Goal: Complete application form

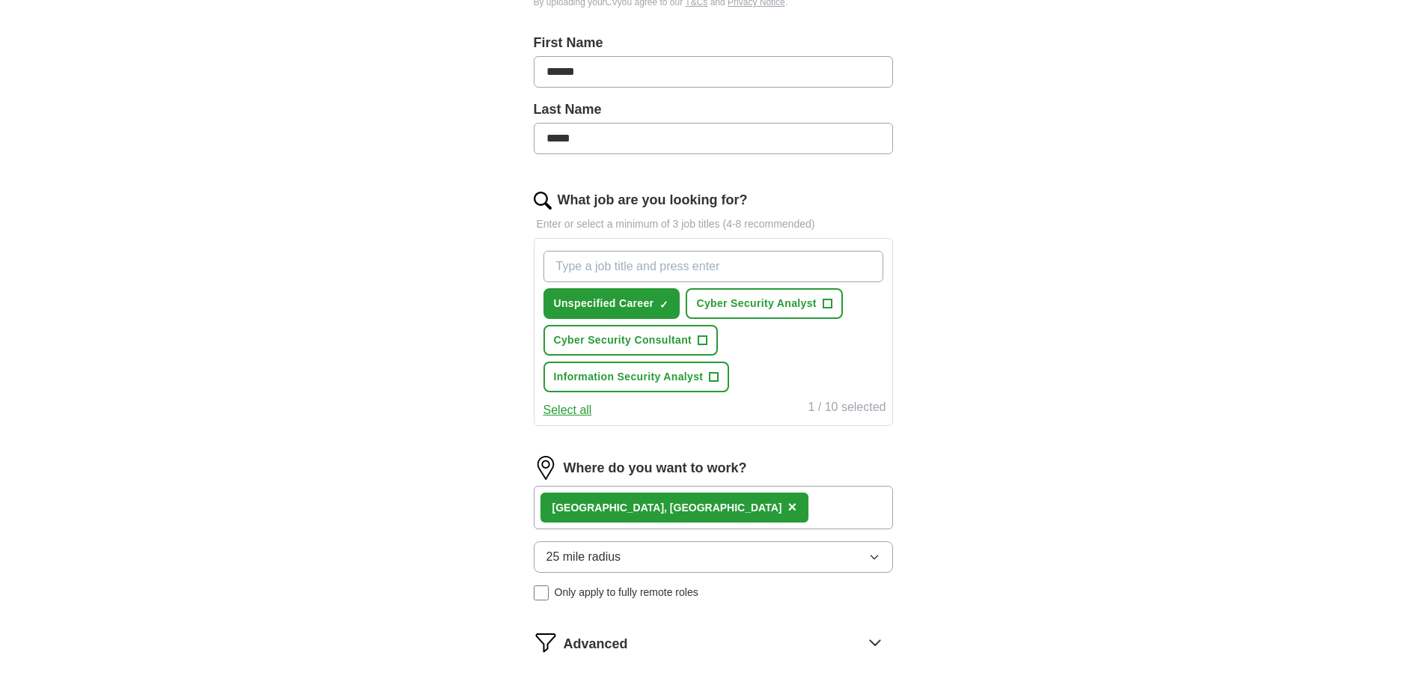
scroll to position [314, 0]
click at [832, 305] on span "+" at bounding box center [827, 303] width 9 height 12
click at [702, 339] on span "+" at bounding box center [702, 340] width 9 height 12
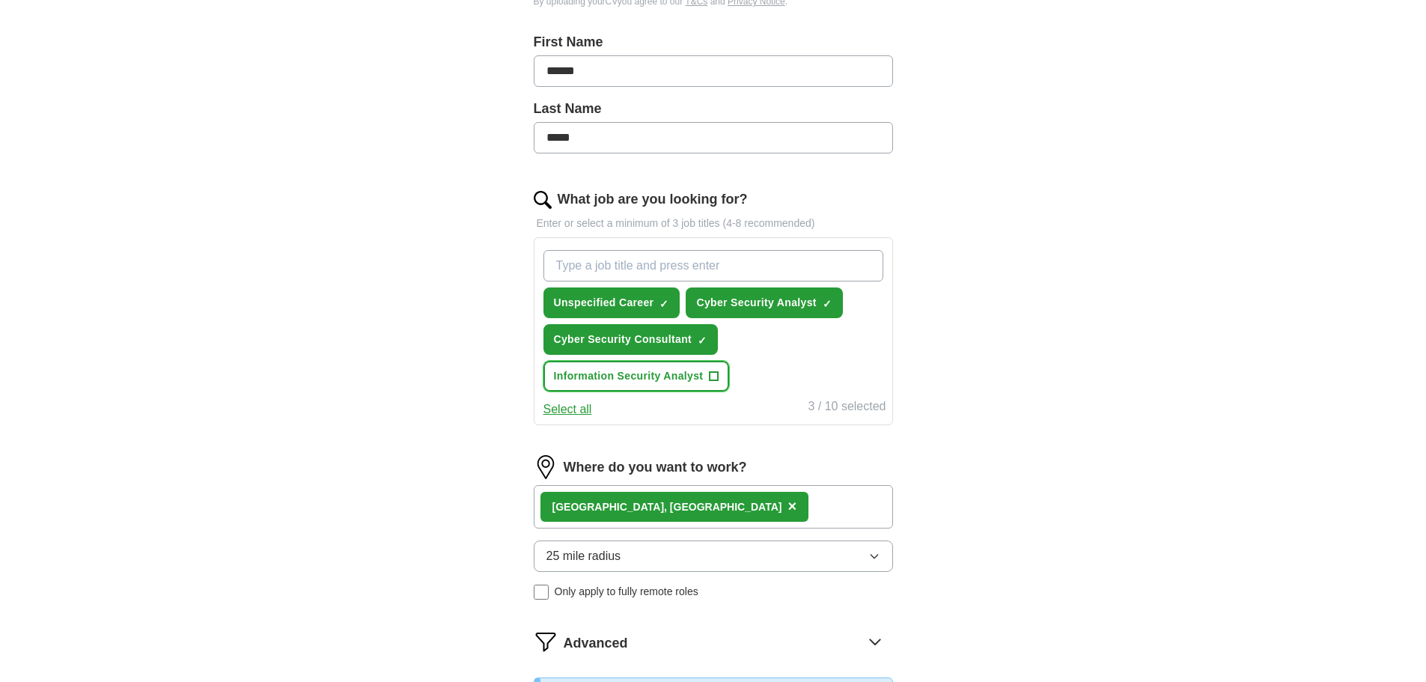
click at [716, 376] on span "+" at bounding box center [714, 377] width 9 height 12
click at [574, 260] on input "What job are you looking for?" at bounding box center [713, 265] width 340 height 31
type input "software developer"
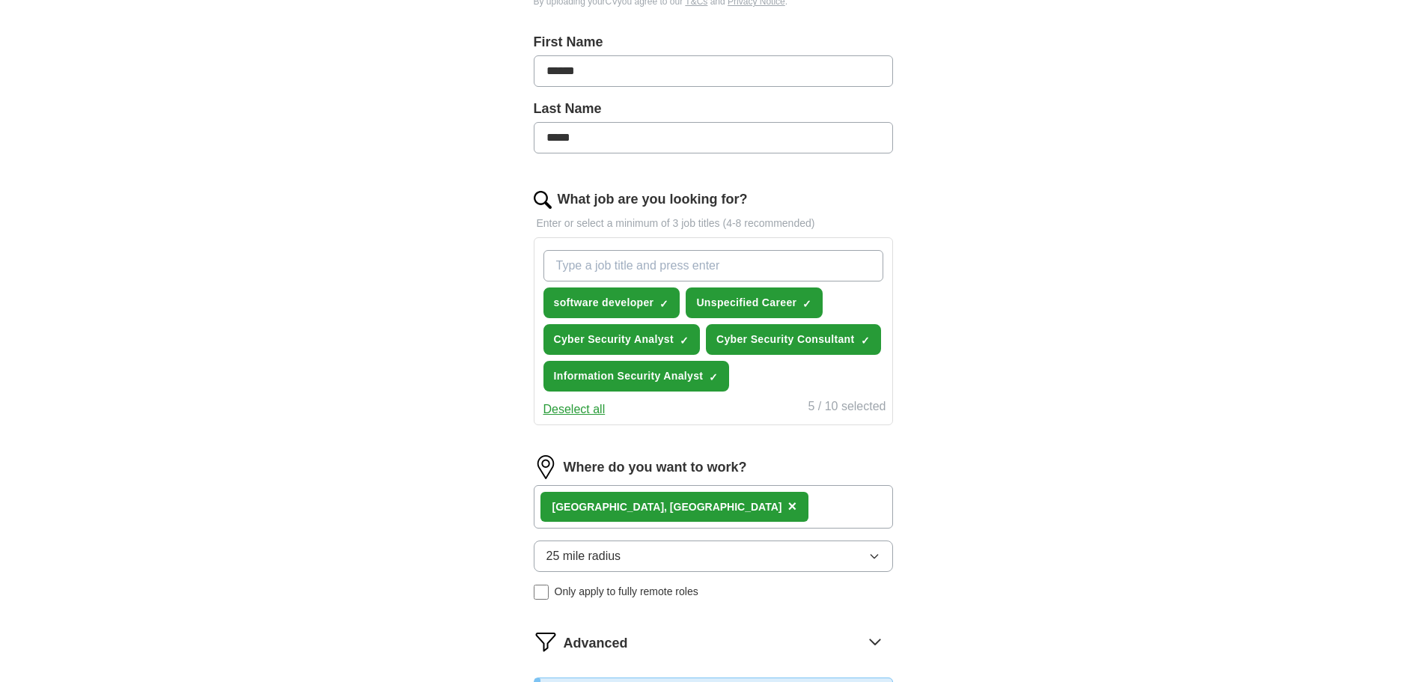
click at [603, 269] on input "What job are you looking for?" at bounding box center [713, 265] width 340 height 31
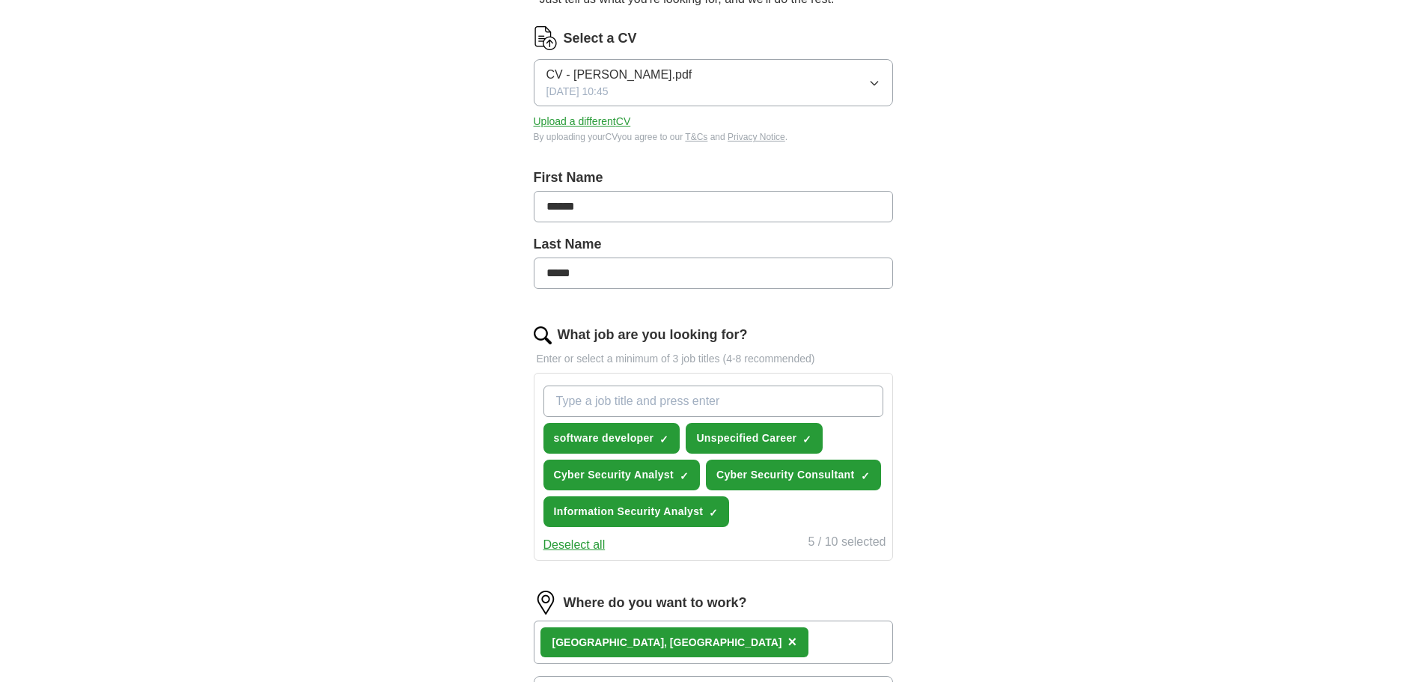
scroll to position [237, 0]
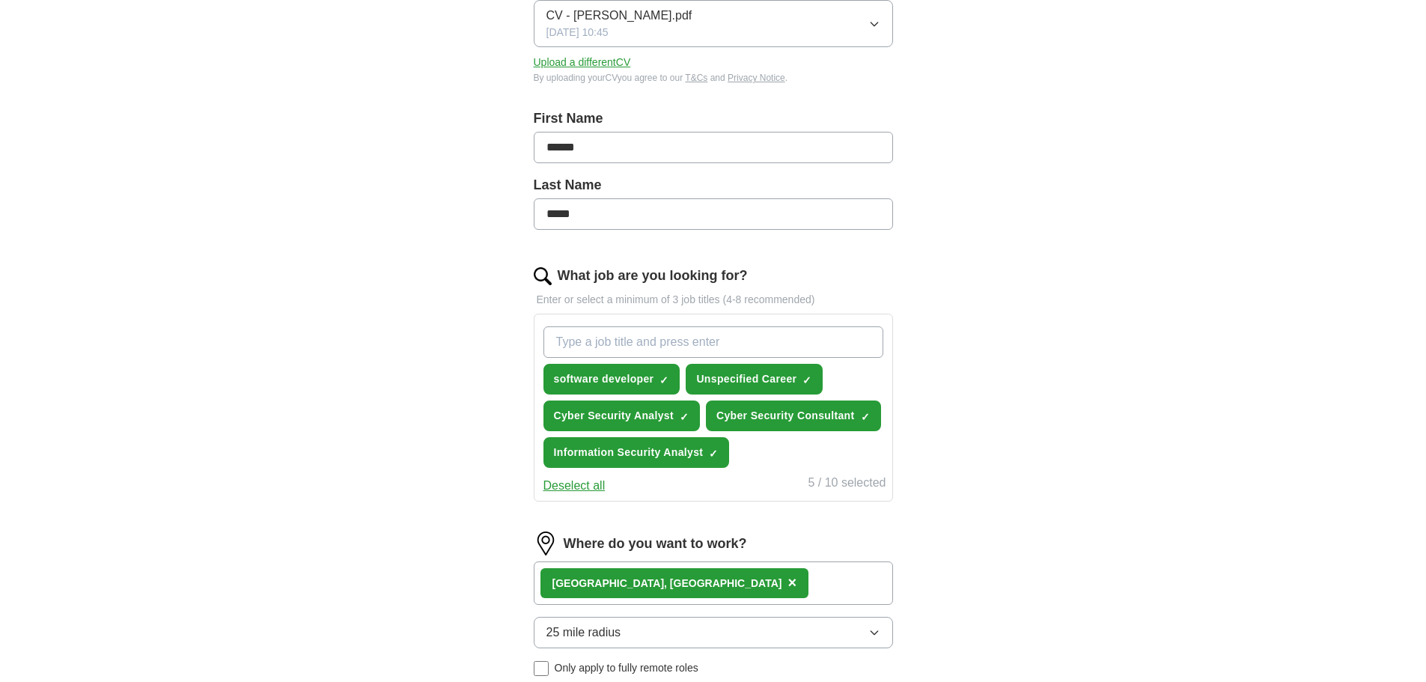
click at [634, 342] on input "What job are you looking for?" at bounding box center [713, 341] width 340 height 31
type input "Penetration tester"
click at [0, 0] on span "×" at bounding box center [0, 0] width 0 height 0
click at [717, 345] on input "Penetration tester" at bounding box center [713, 341] width 340 height 31
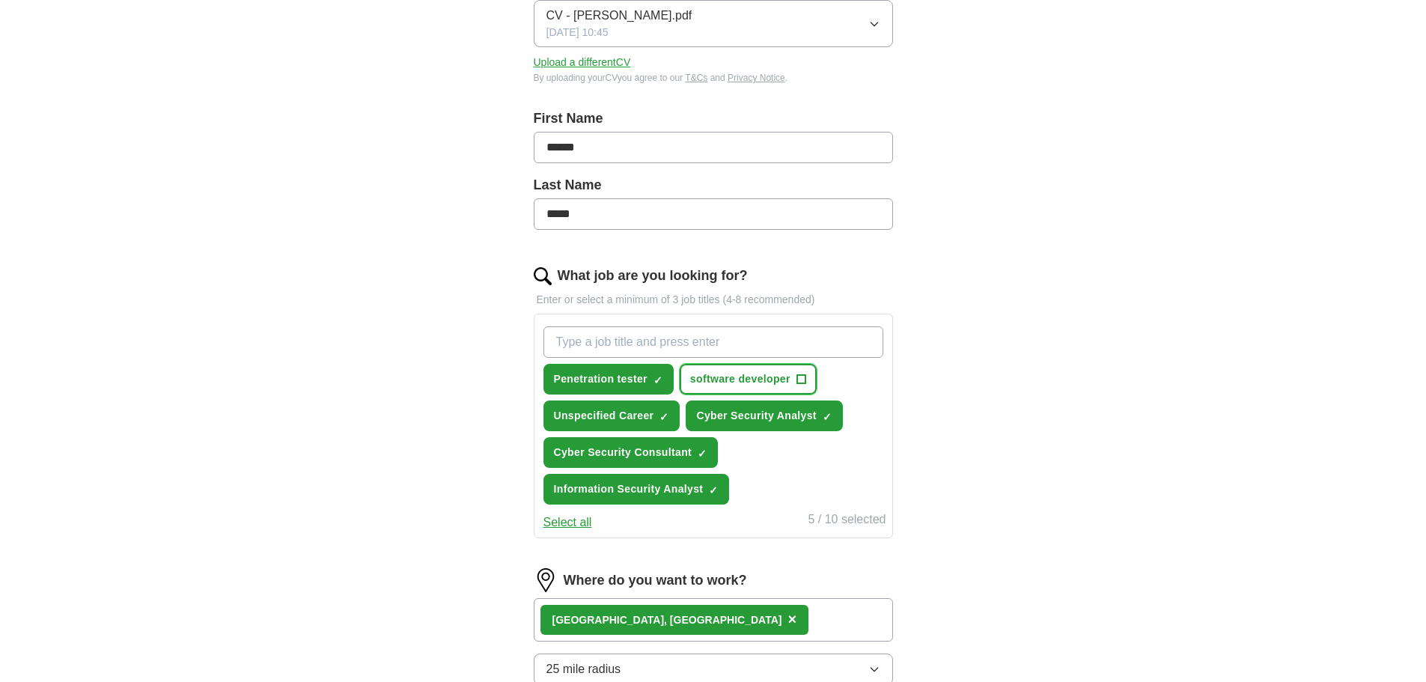
click at [701, 379] on span "software developer" at bounding box center [740, 379] width 100 height 16
click at [740, 379] on span "software developer" at bounding box center [740, 379] width 100 height 16
click at [802, 379] on span "+" at bounding box center [800, 379] width 9 height 12
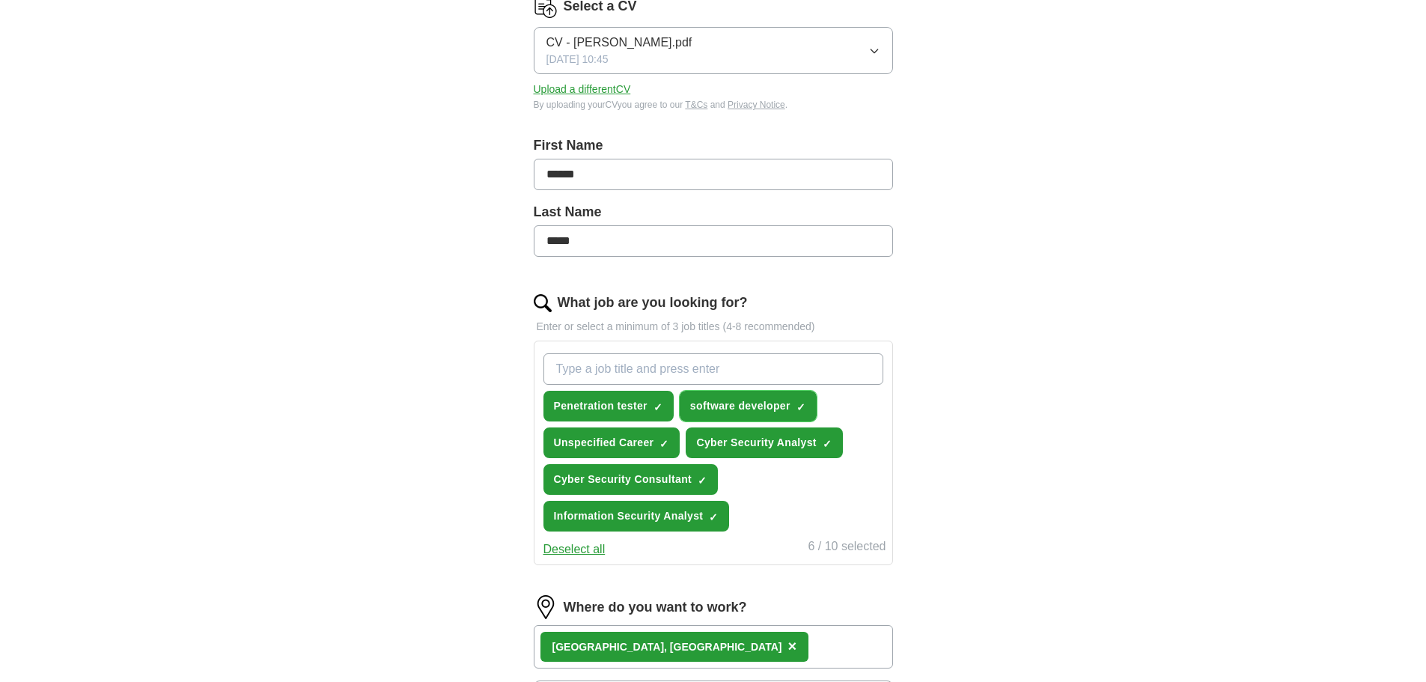
scroll to position [210, 0]
click at [630, 368] on input "What job are you looking for?" at bounding box center [713, 369] width 340 height 31
type input "SOC Analyst"
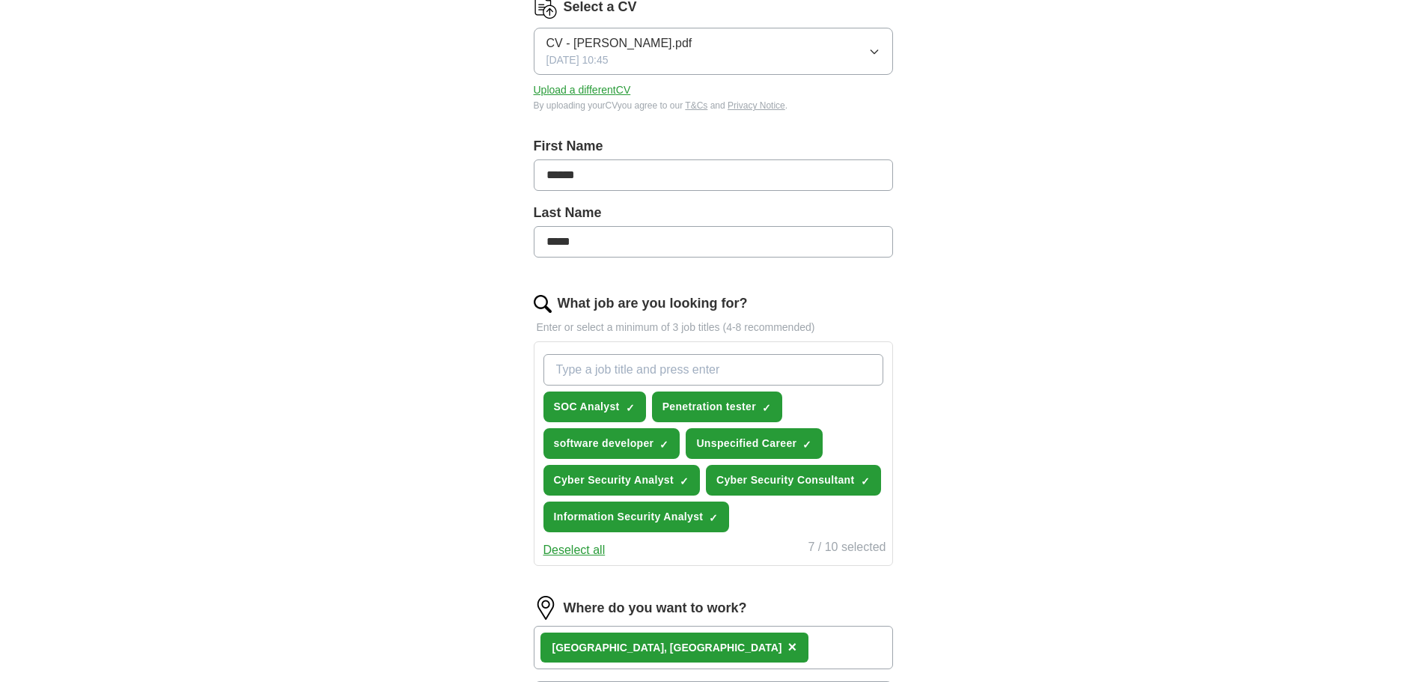
click at [617, 370] on input "What job are you looking for?" at bounding box center [713, 369] width 340 height 31
type input "F"
type input "Graduate"
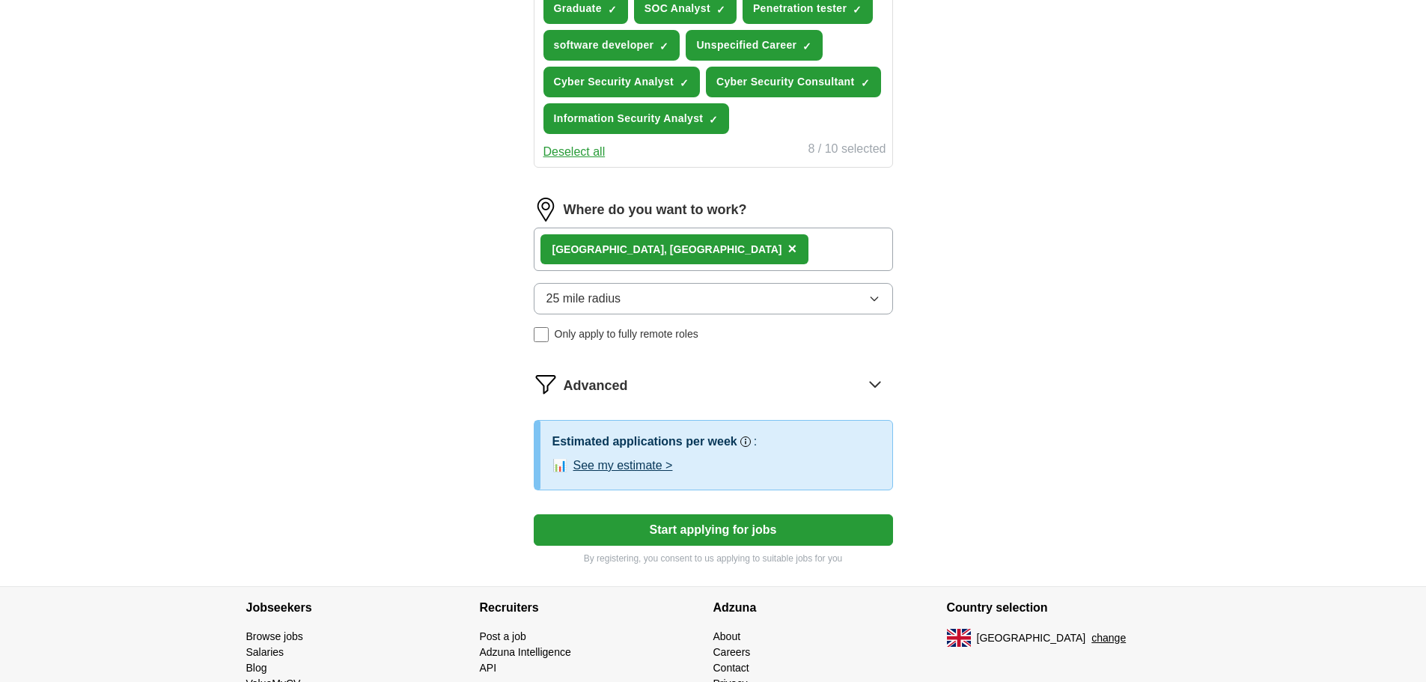
scroll to position [610, 0]
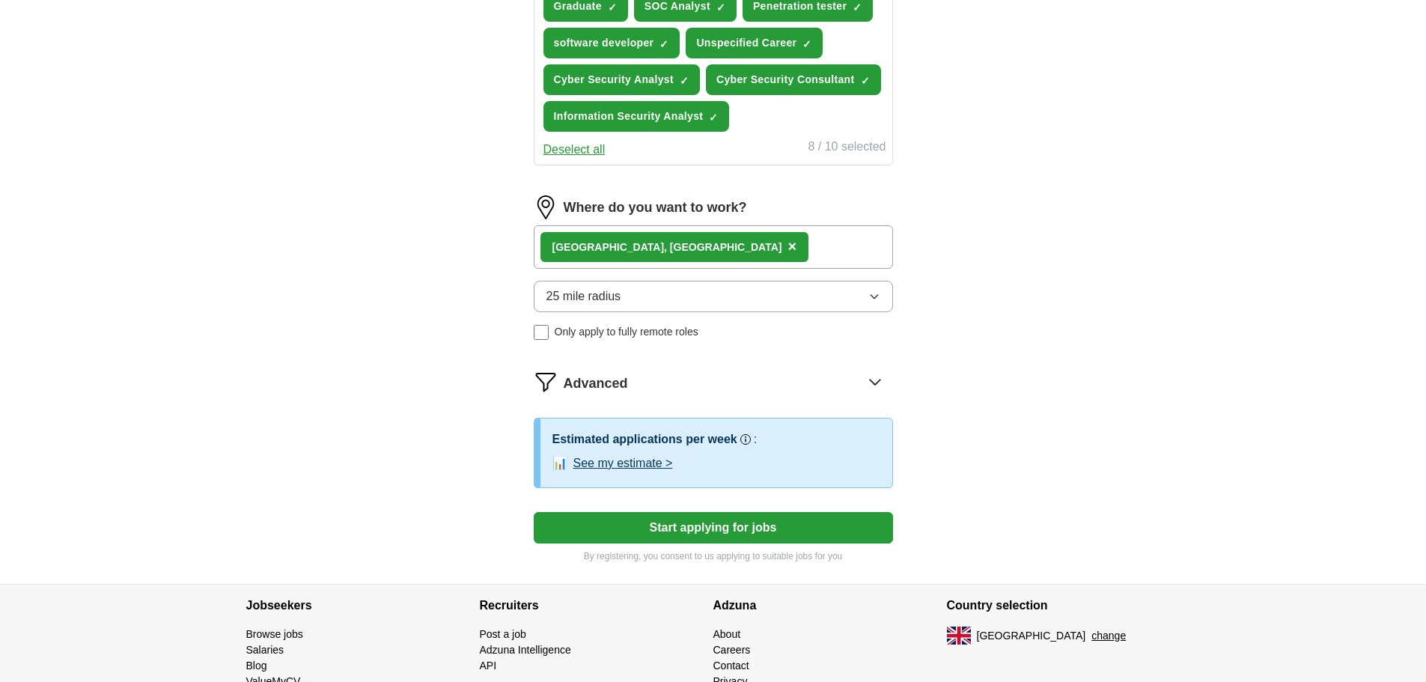
click at [598, 293] on span "25 mile radius" at bounding box center [583, 296] width 75 height 18
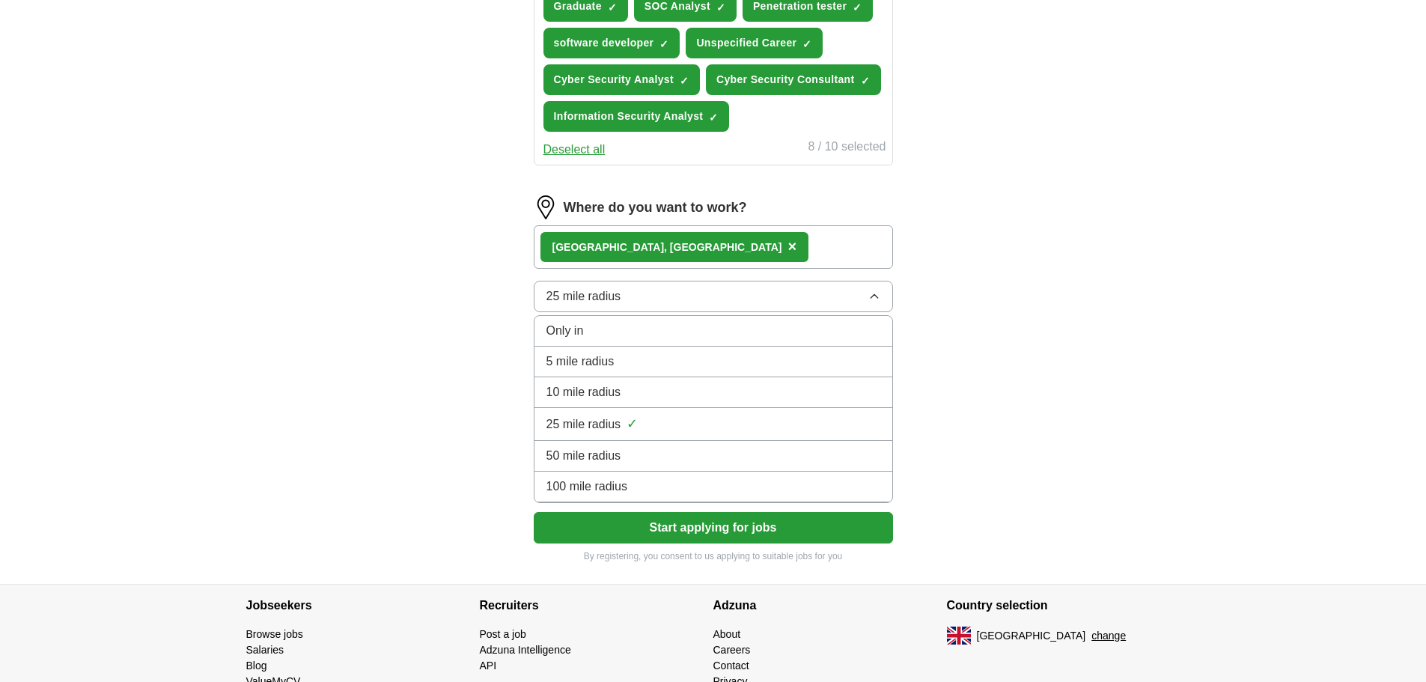
click at [671, 458] on div "50 mile radius" at bounding box center [713, 456] width 334 height 18
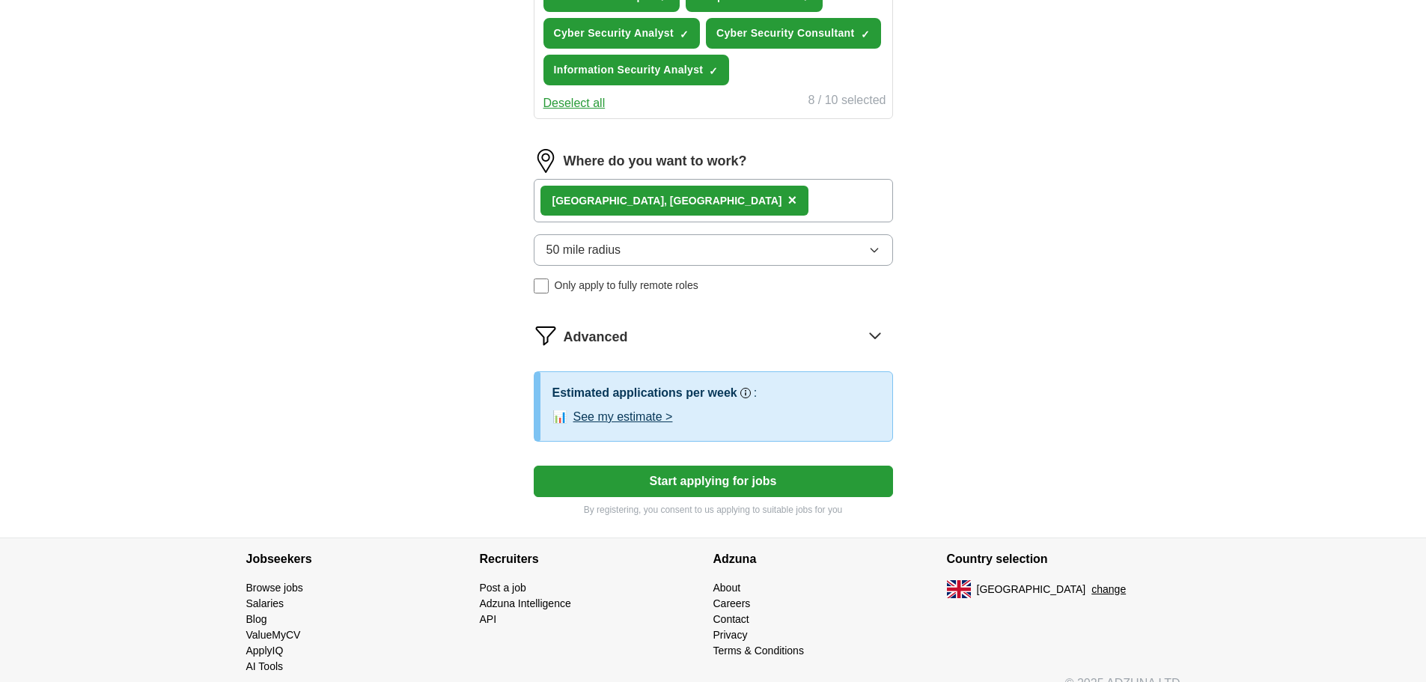
scroll to position [679, 0]
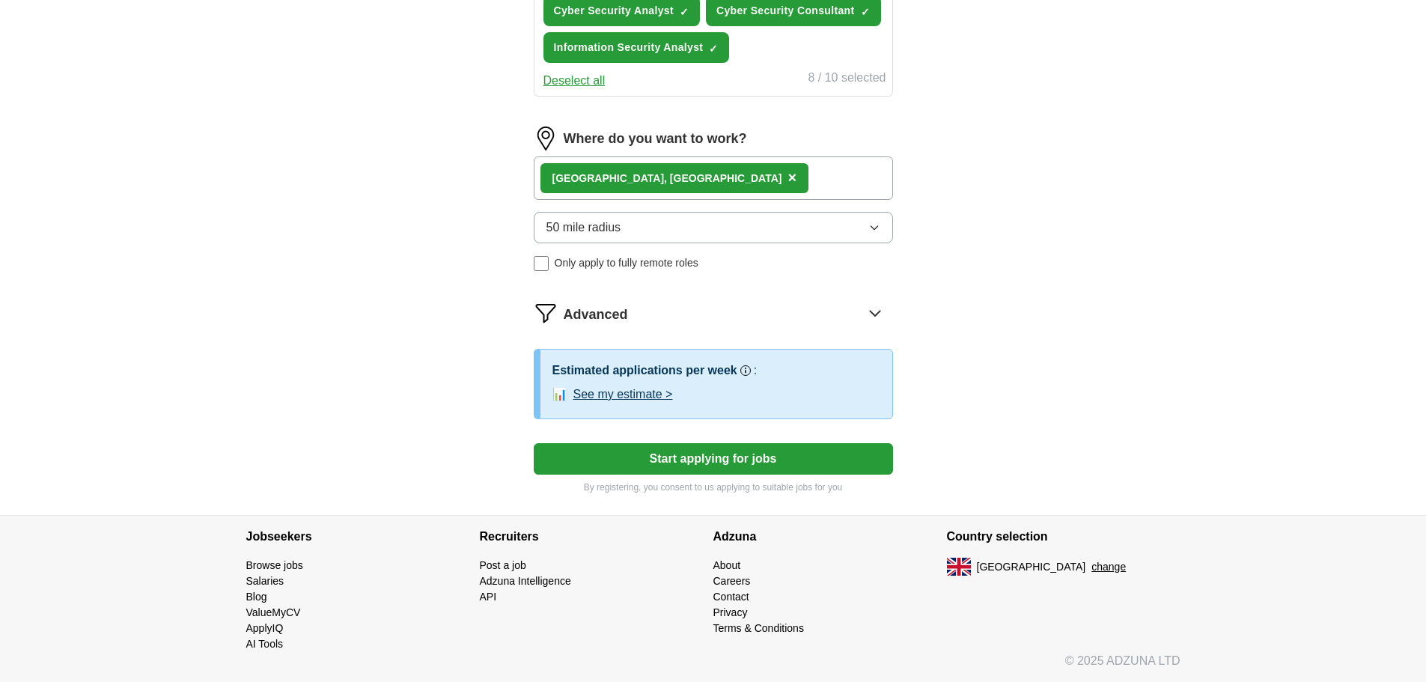
click at [686, 460] on button "Start applying for jobs" at bounding box center [713, 458] width 359 height 31
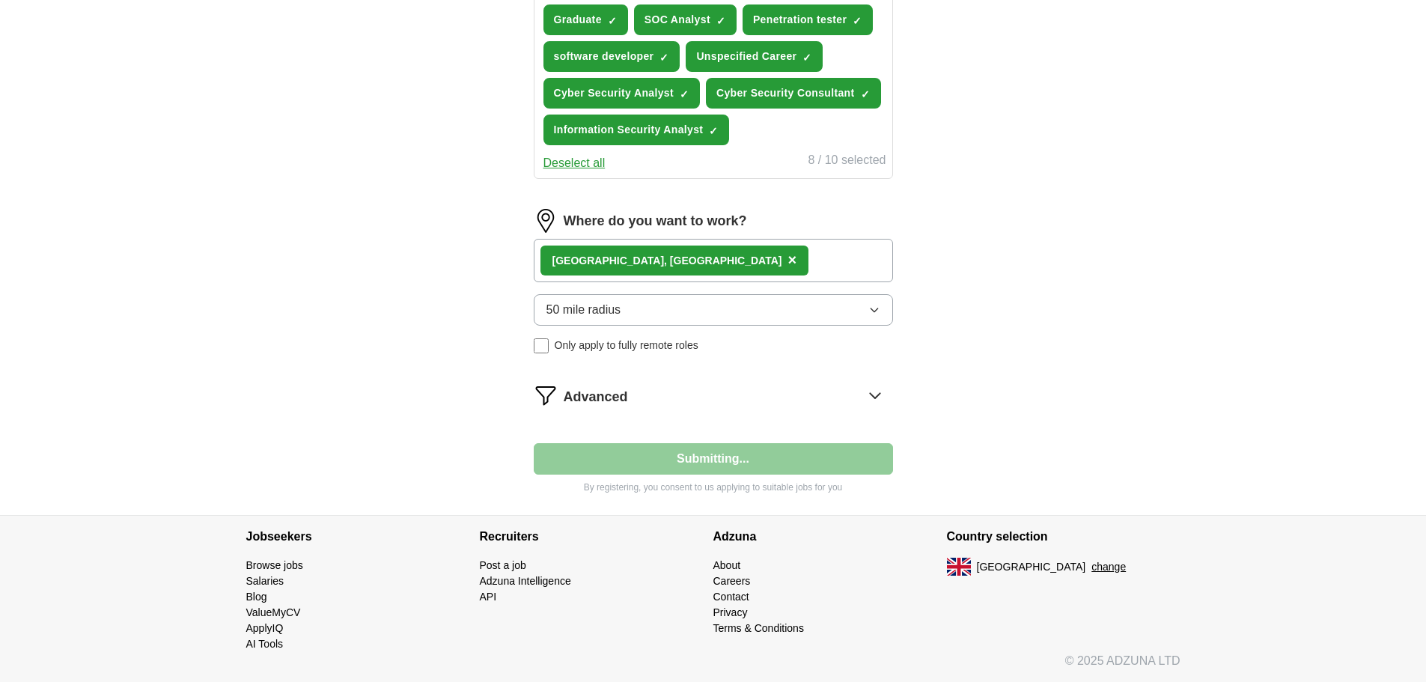
scroll to position [597, 0]
select select "**"
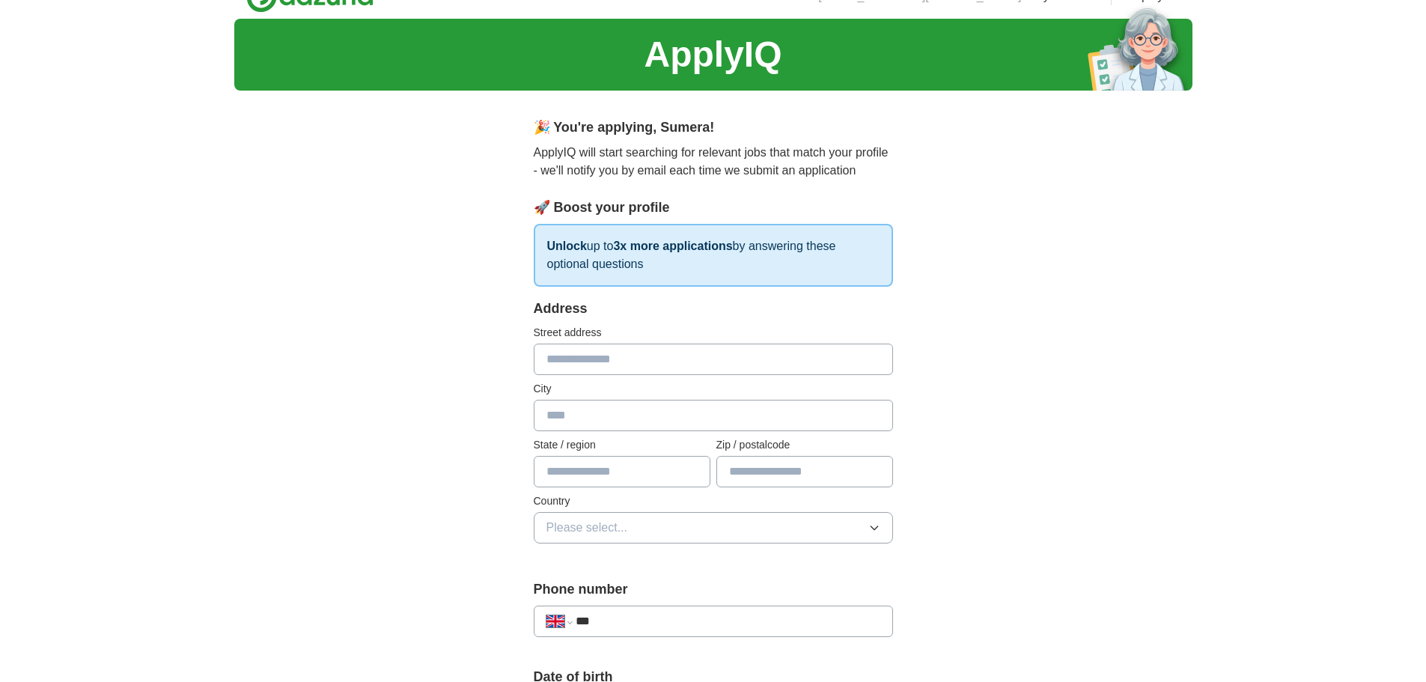
scroll to position [0, 0]
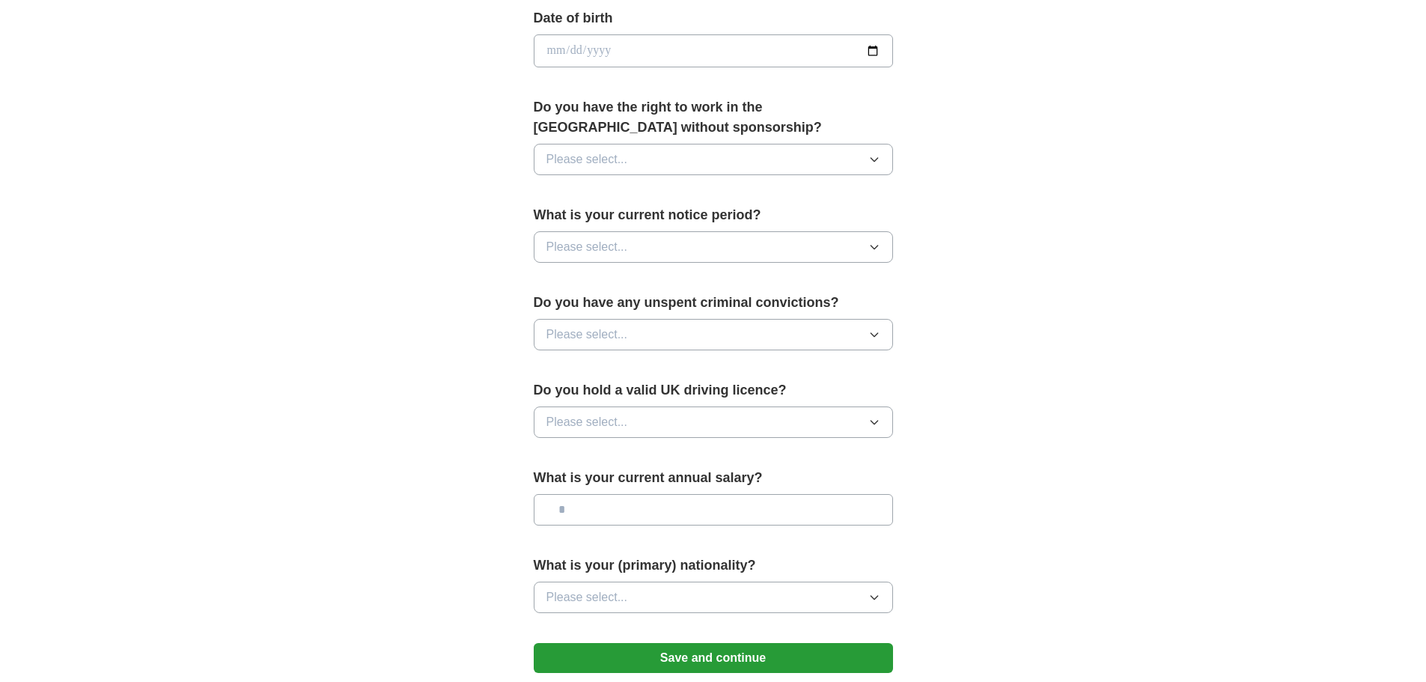
scroll to position [688, 0]
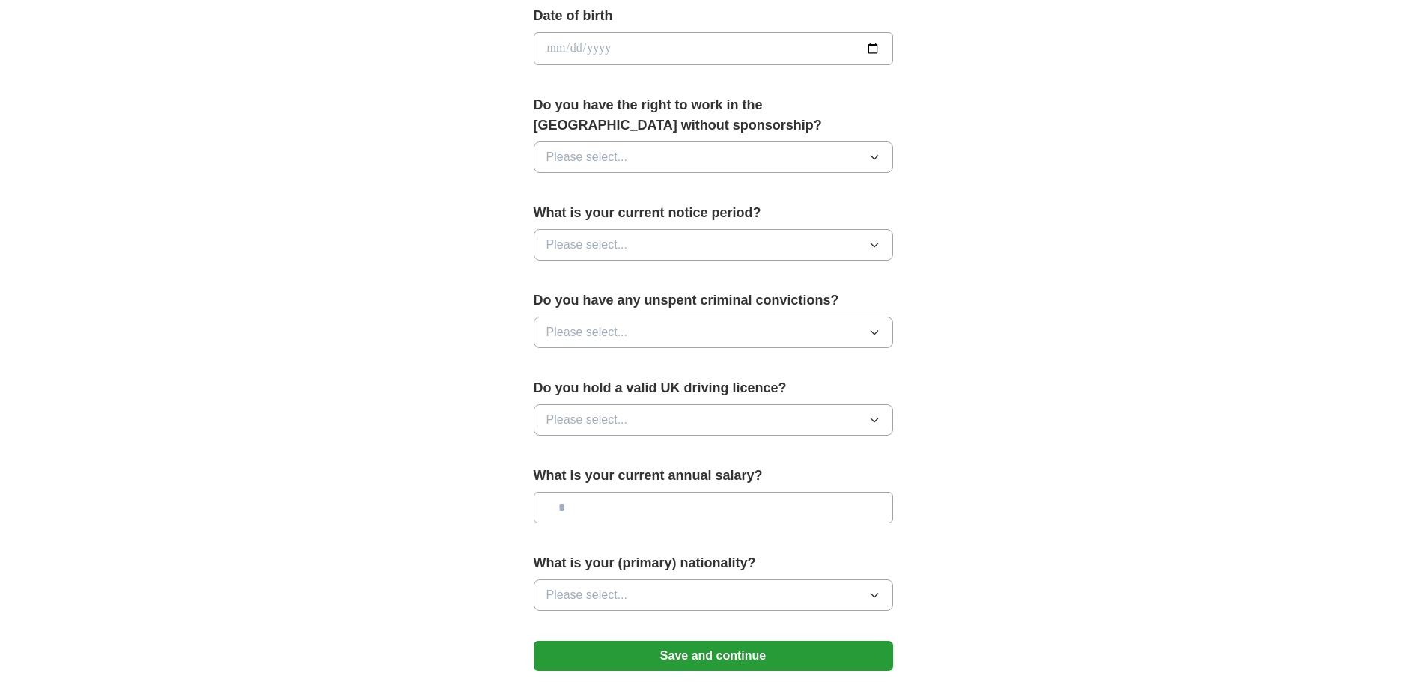
click at [725, 169] on button "Please select..." at bounding box center [713, 156] width 359 height 31
click at [635, 202] on li "Yes" at bounding box center [713, 192] width 358 height 31
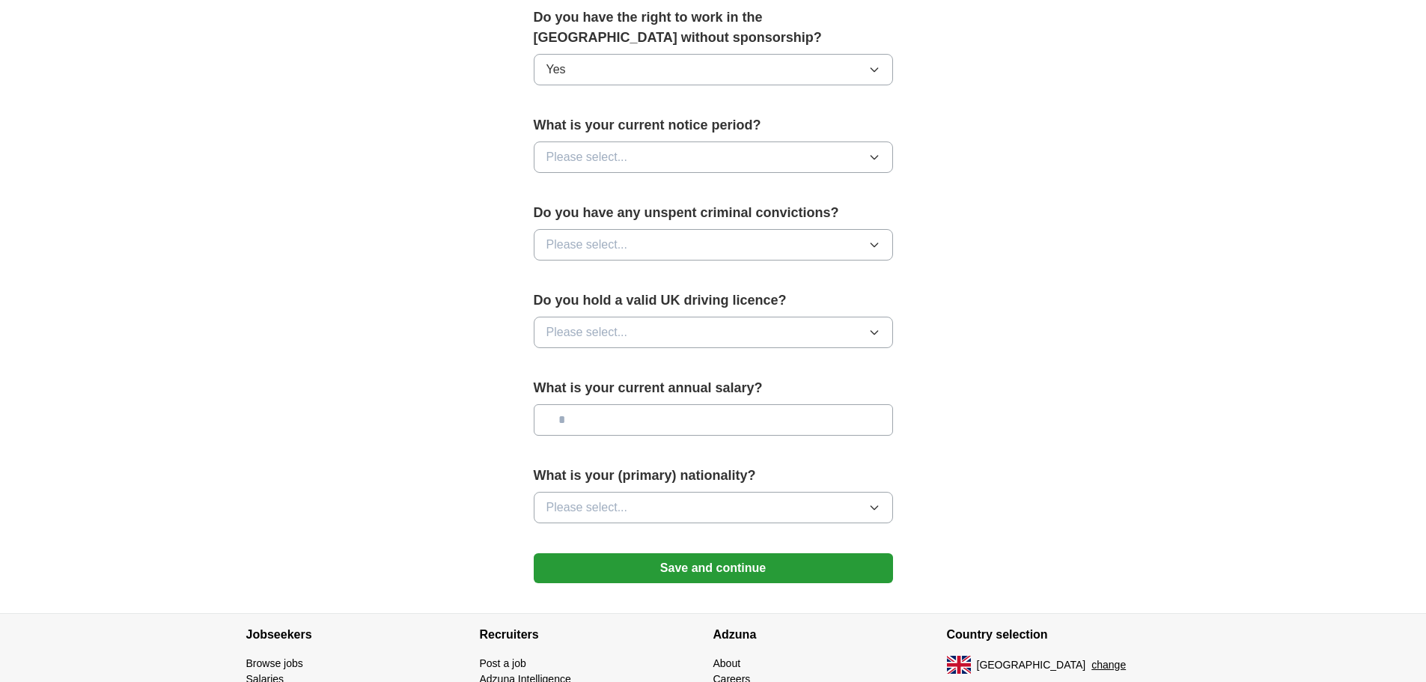
scroll to position [776, 0]
click at [637, 153] on button "Please select..." at bounding box center [713, 156] width 359 height 31
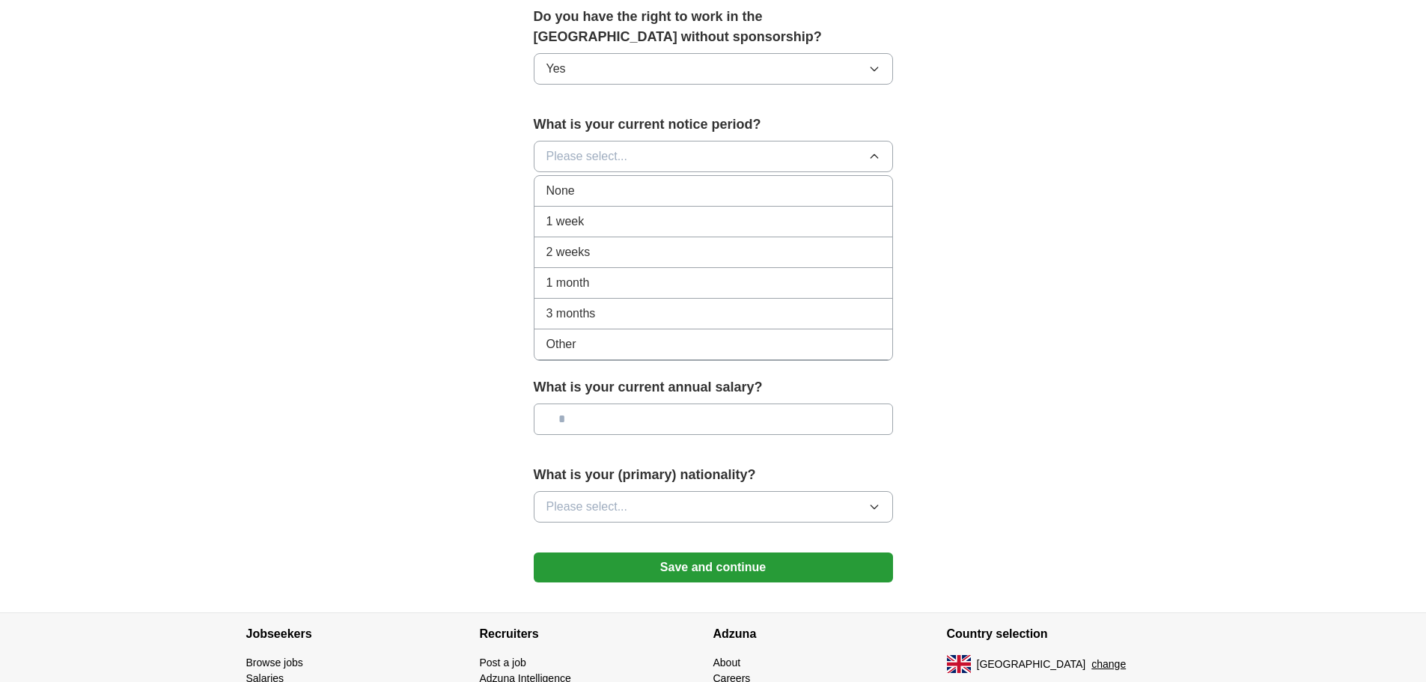
click at [617, 186] on div "None" at bounding box center [713, 191] width 334 height 18
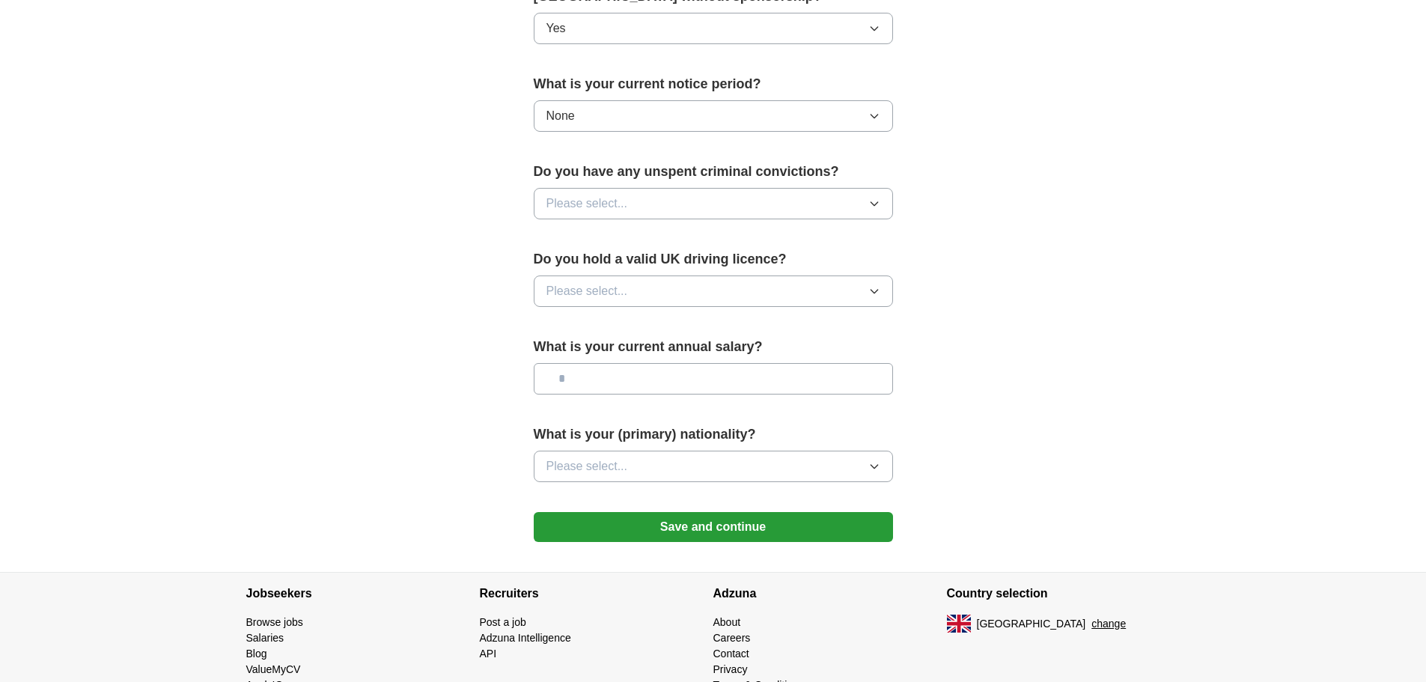
scroll to position [817, 0]
click at [639, 197] on button "Please select..." at bounding box center [713, 202] width 359 height 31
click at [590, 278] on li "No" at bounding box center [713, 268] width 358 height 31
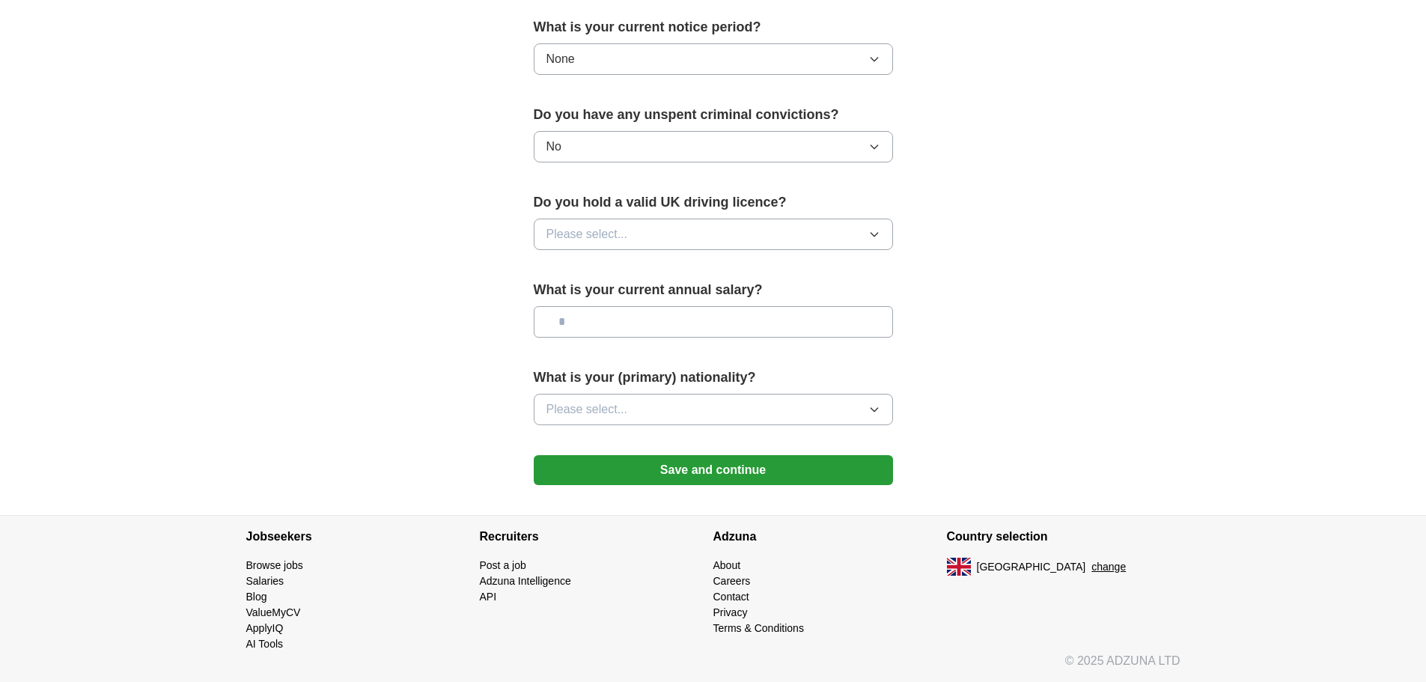
click at [626, 226] on span "Please select..." at bounding box center [587, 234] width 82 height 18
click at [589, 262] on div "Yes" at bounding box center [713, 269] width 334 height 18
click at [651, 416] on button "Please select..." at bounding box center [713, 409] width 359 height 31
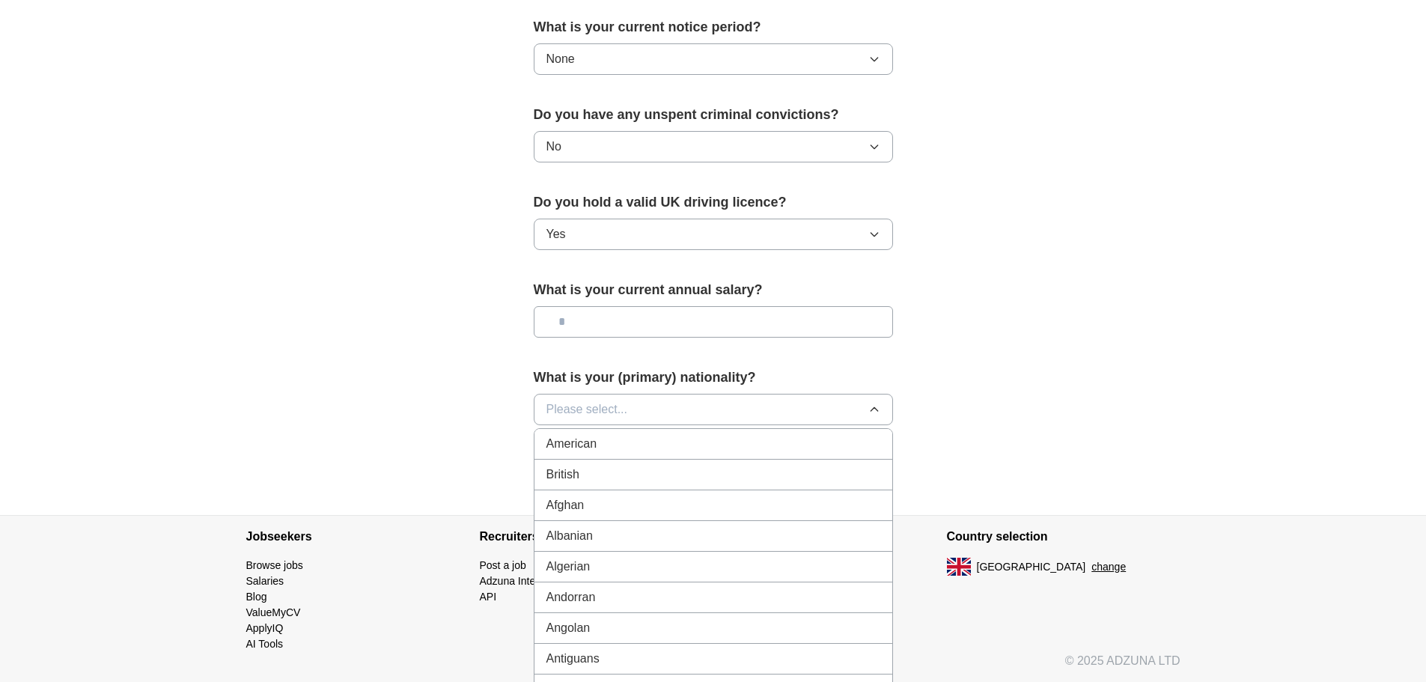
click at [651, 416] on button "Please select..." at bounding box center [713, 409] width 359 height 31
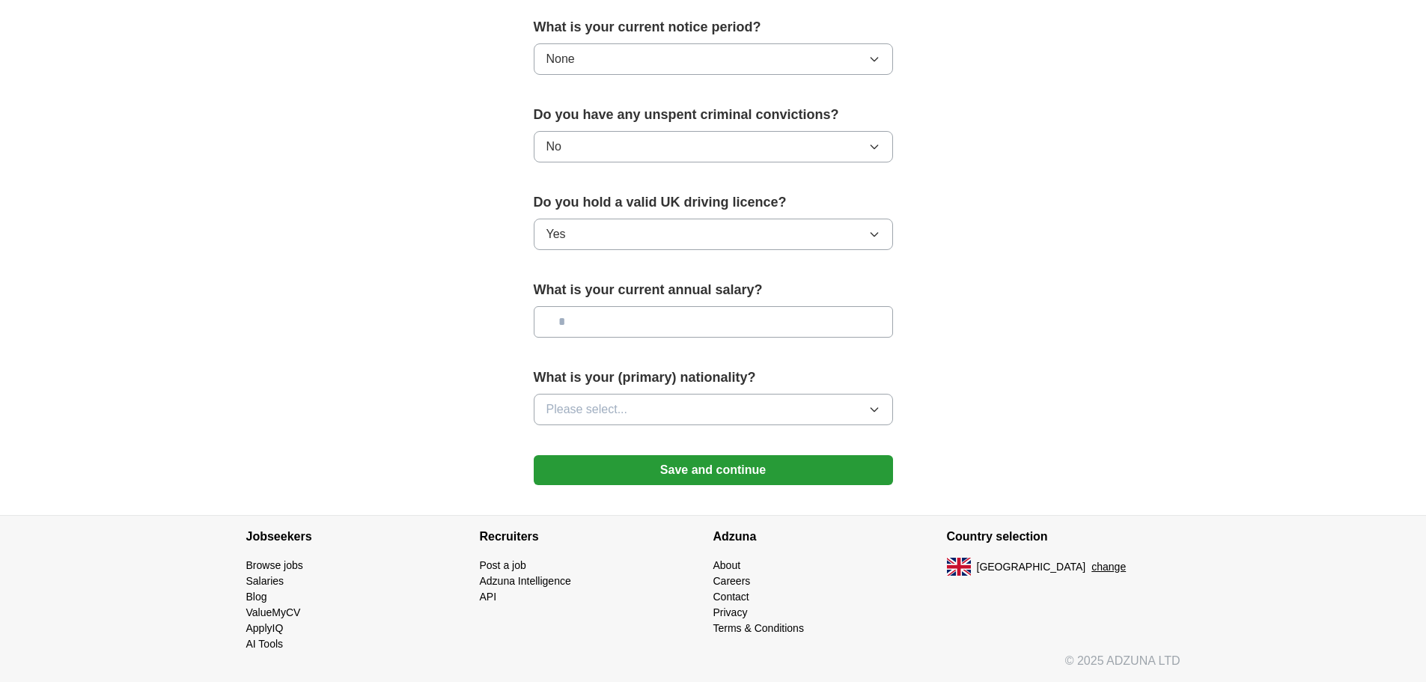
click at [656, 474] on button "Save and continue" at bounding box center [713, 470] width 359 height 30
